Goal: Find contact information: Find contact information

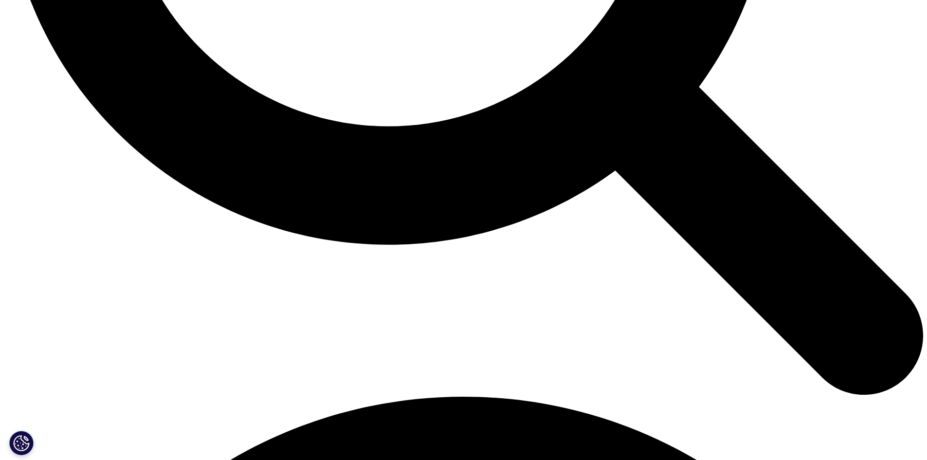
scroll to position [1567, 0]
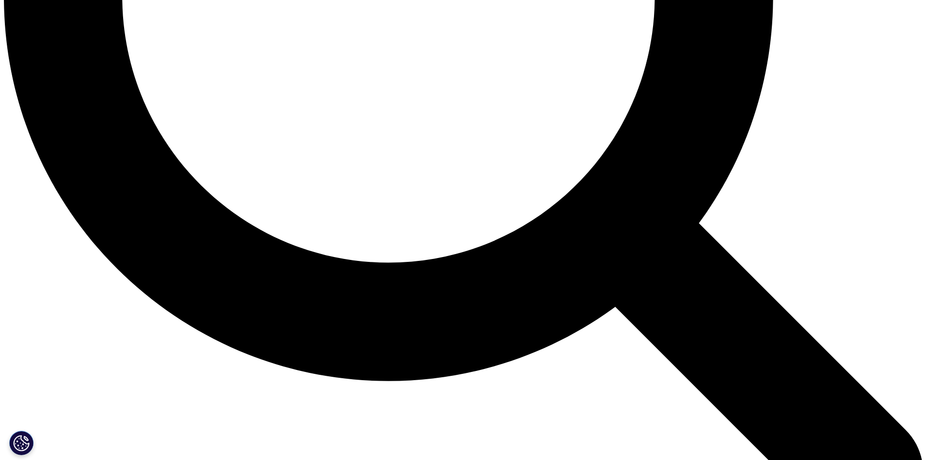
scroll to position [1567, 0]
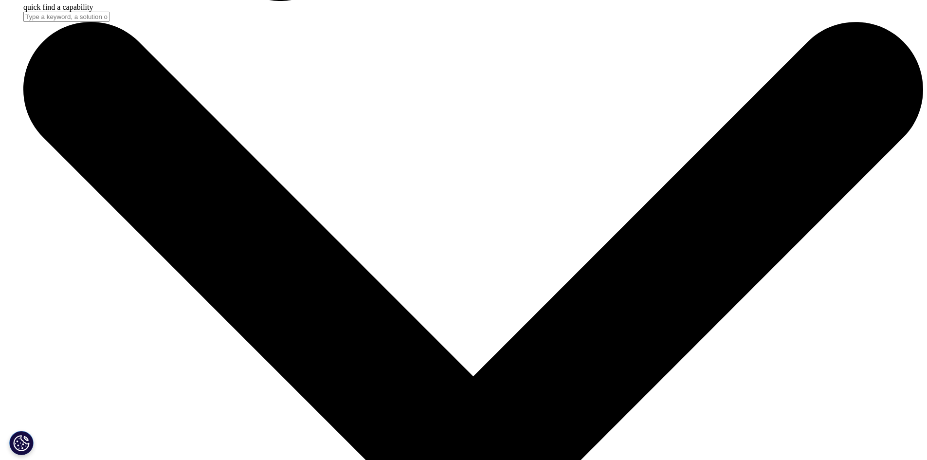
scroll to position [1460, 0]
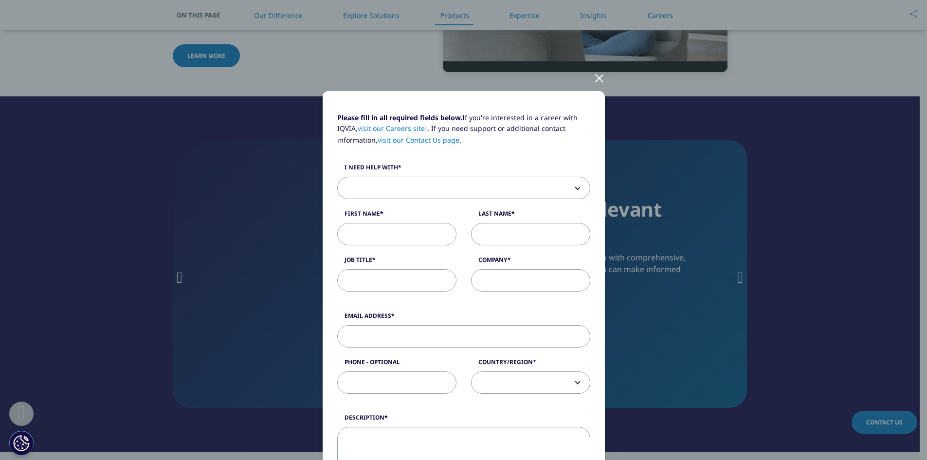
click at [597, 76] on div at bounding box center [599, 77] width 11 height 27
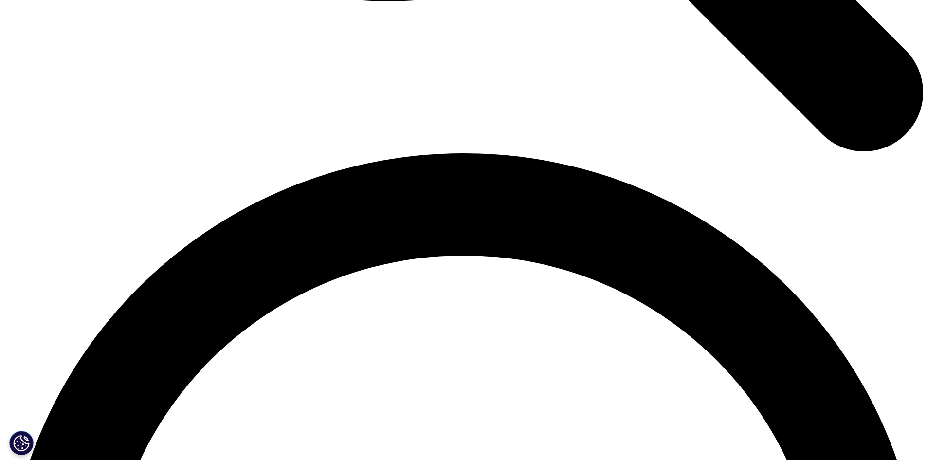
scroll to position [1865, 0]
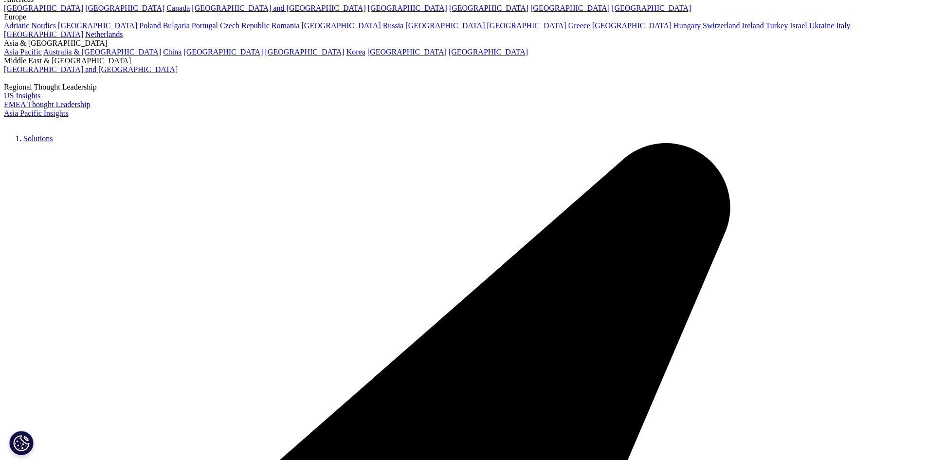
scroll to position [3037, 0]
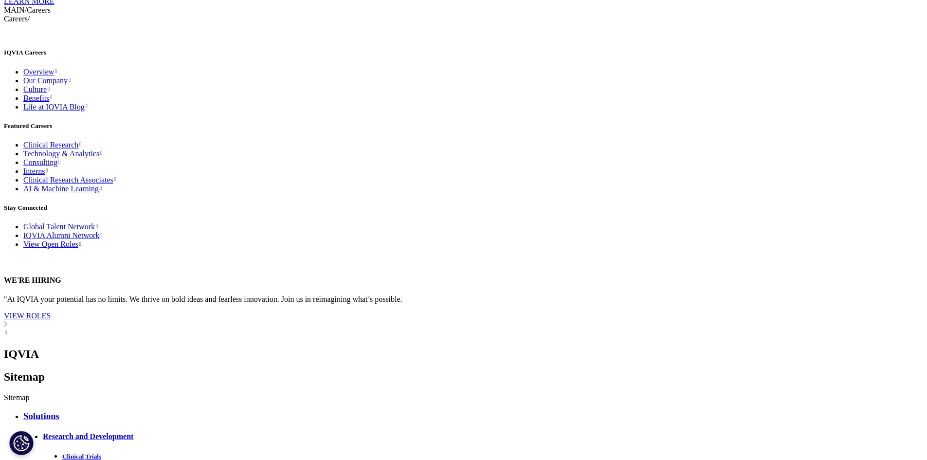
scroll to position [12898, 0]
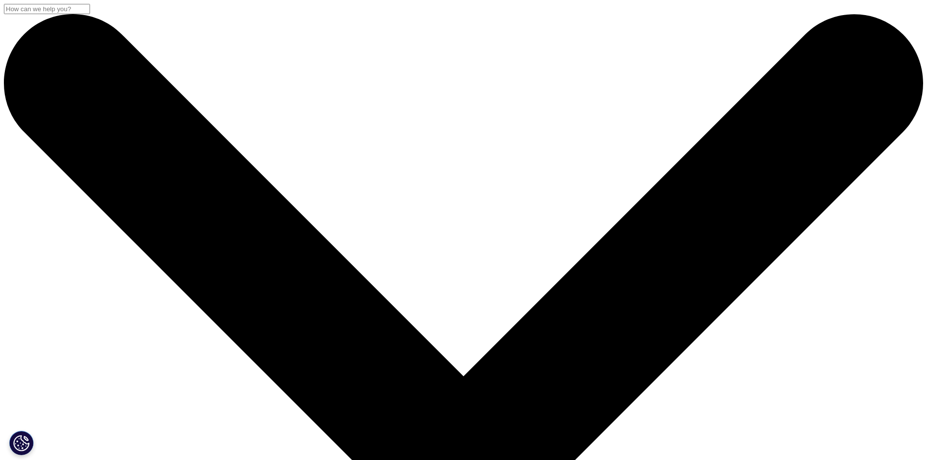
checkbox input "true"
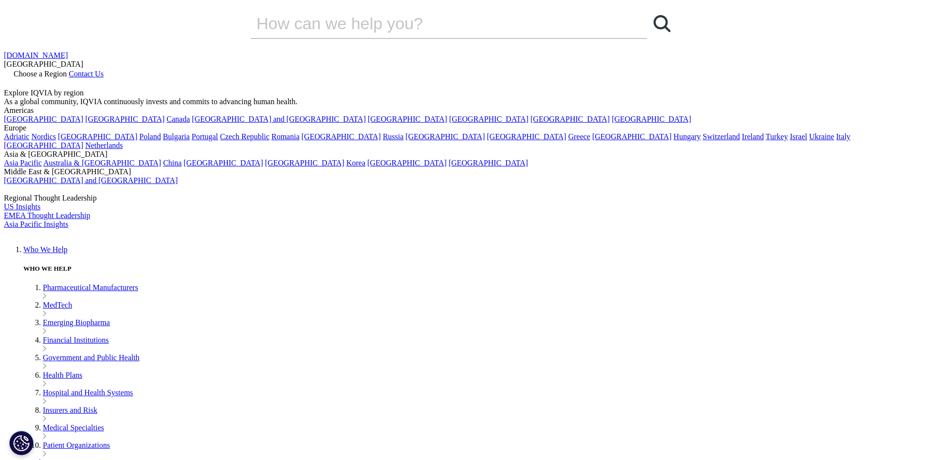
click at [104, 70] on span "Contact Us" at bounding box center [86, 74] width 35 height 8
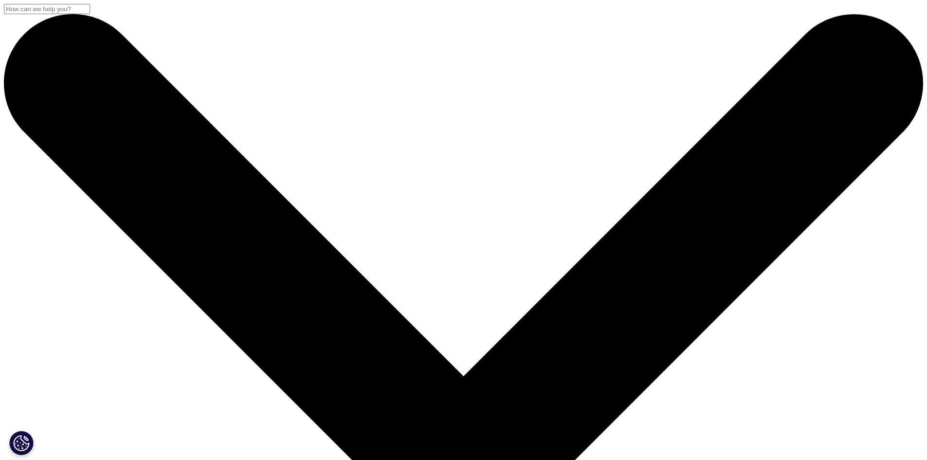
scroll to position [243, 0]
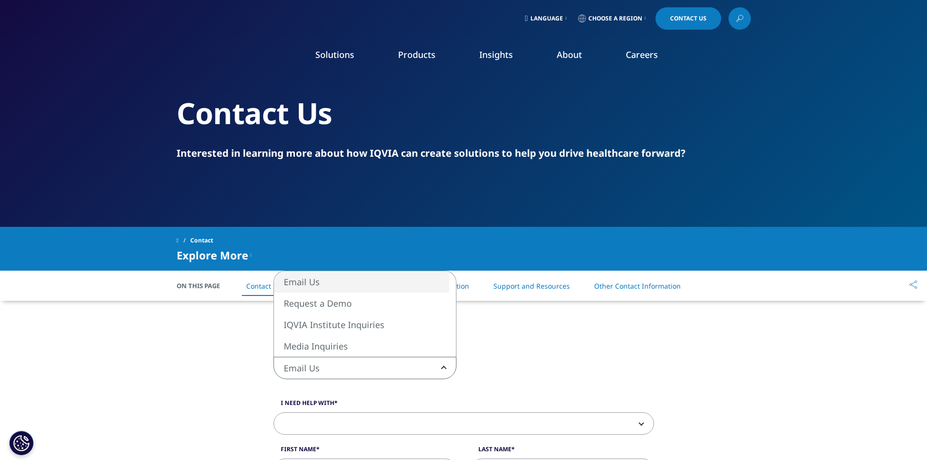
click at [442, 368] on b at bounding box center [442, 368] width 0 height 0
select select "https://www.iqvia.com/contact/media"
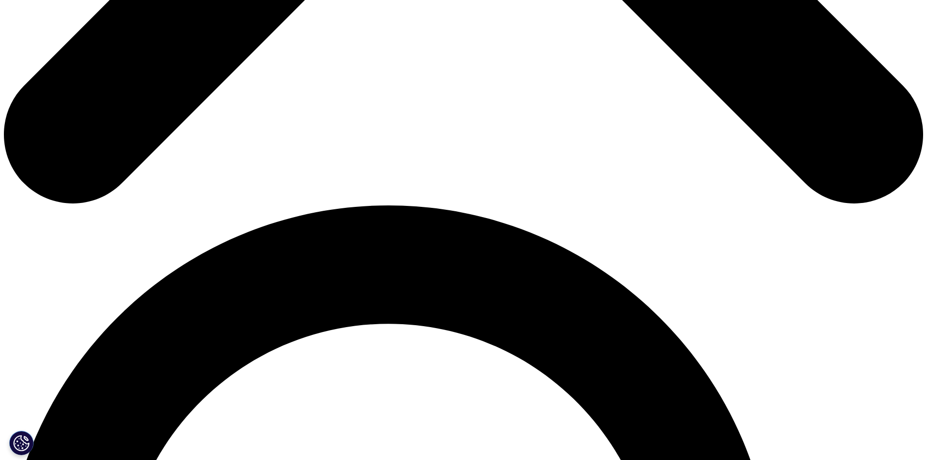
scroll to position [973, 0]
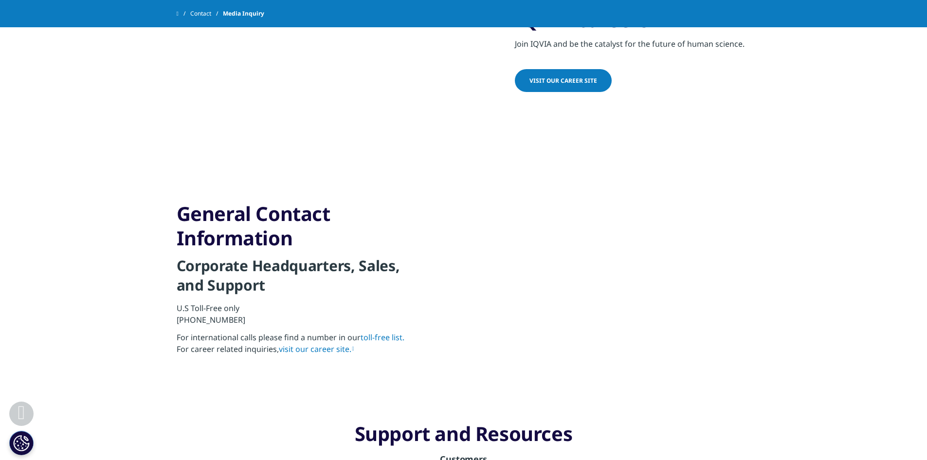
click at [325, 351] on link "visit our career site." at bounding box center [316, 349] width 75 height 11
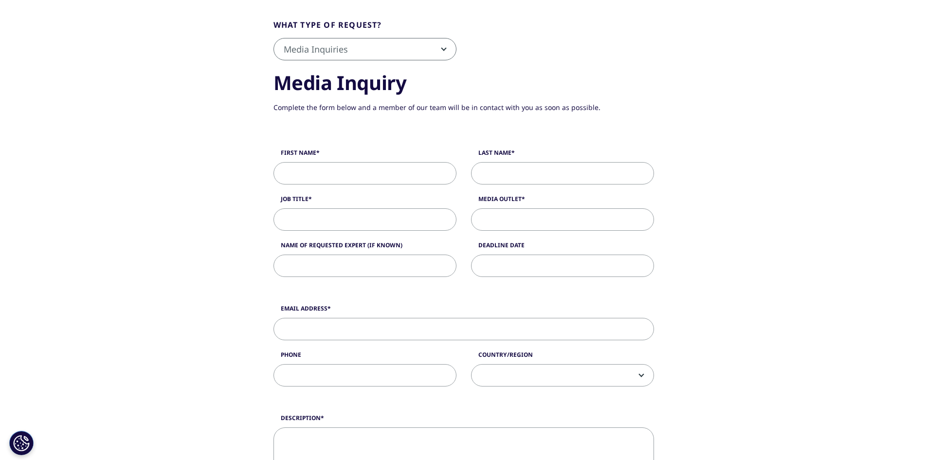
scroll to position [0, 0]
